Goal: Task Accomplishment & Management: Manage account settings

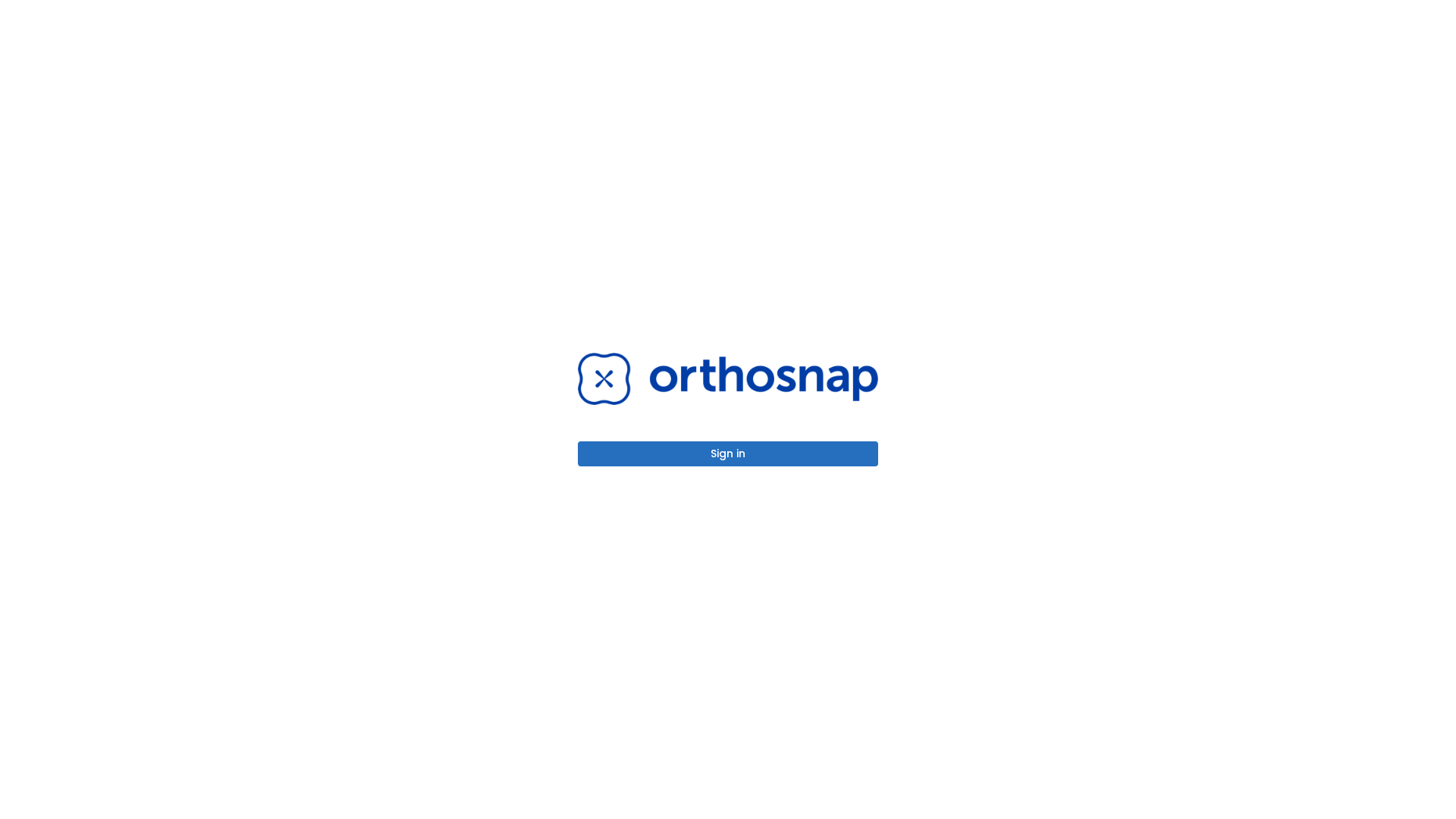
click at [728, 454] on button "Sign in" at bounding box center [728, 453] width 301 height 25
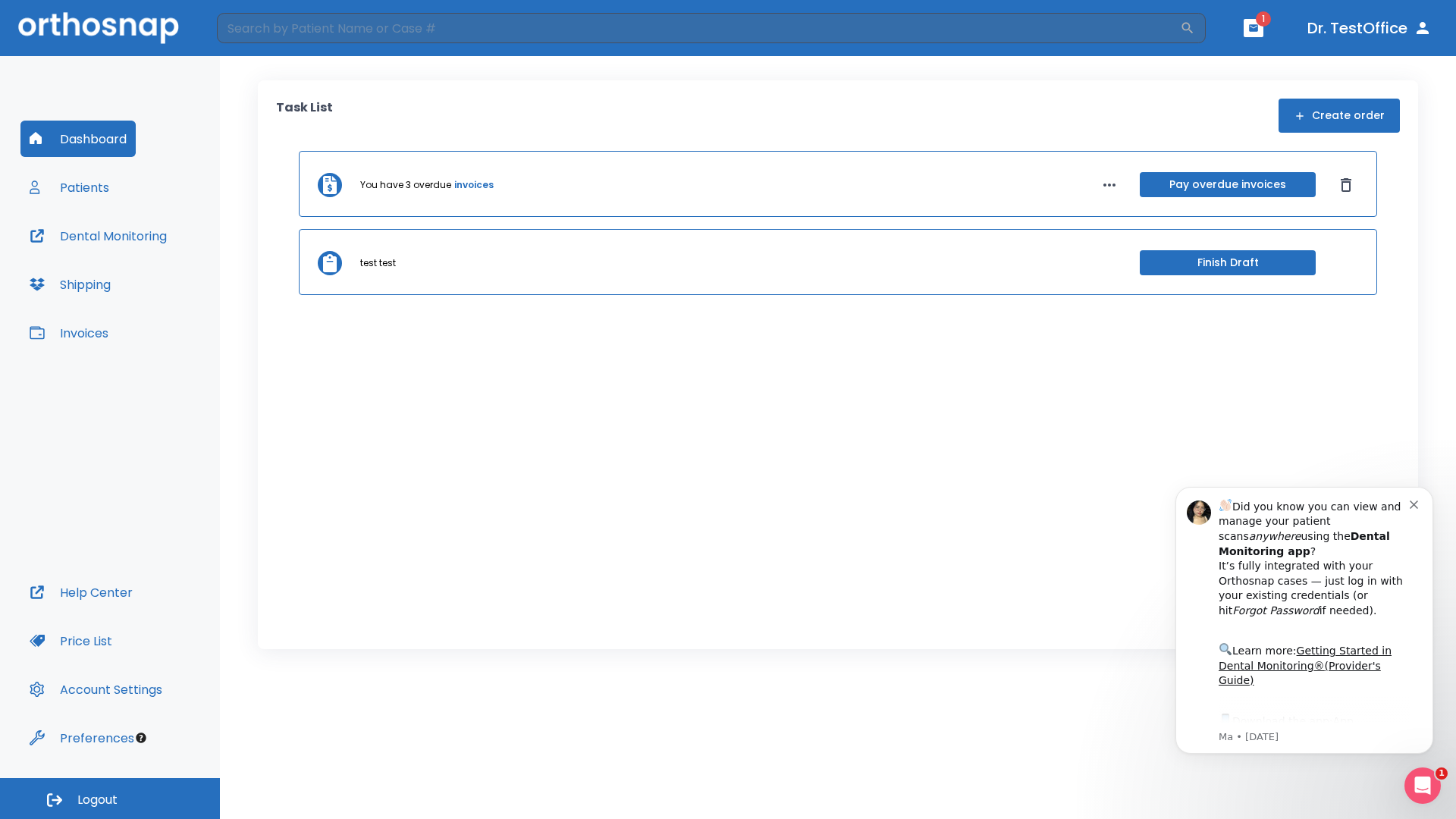
click at [110, 799] on span "Logout" at bounding box center [97, 801] width 40 height 17
